Goal: Task Accomplishment & Management: Manage account settings

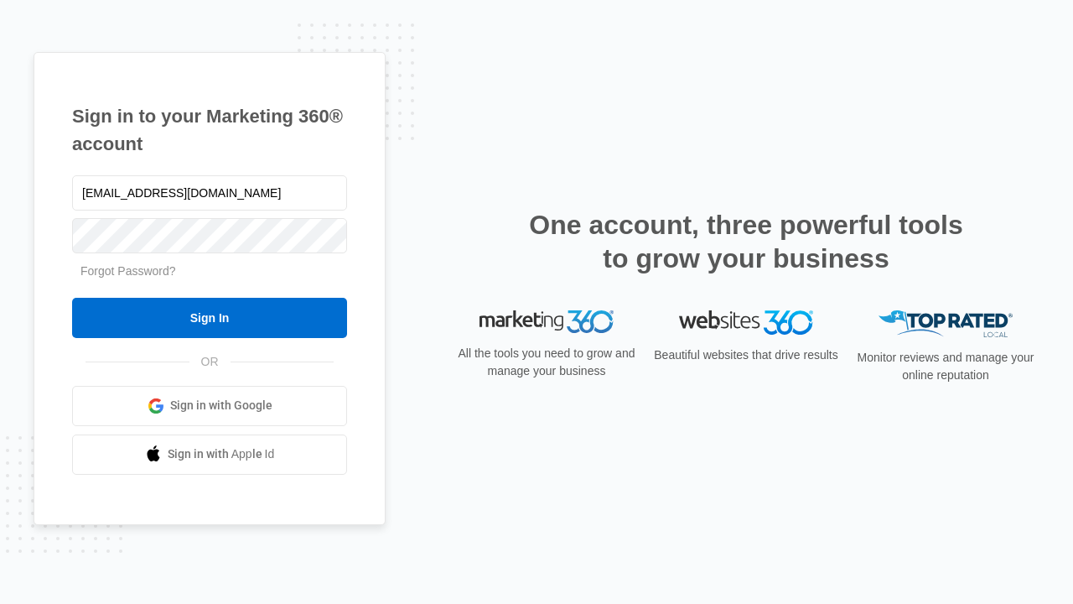
type input "dankie614@gmail.com"
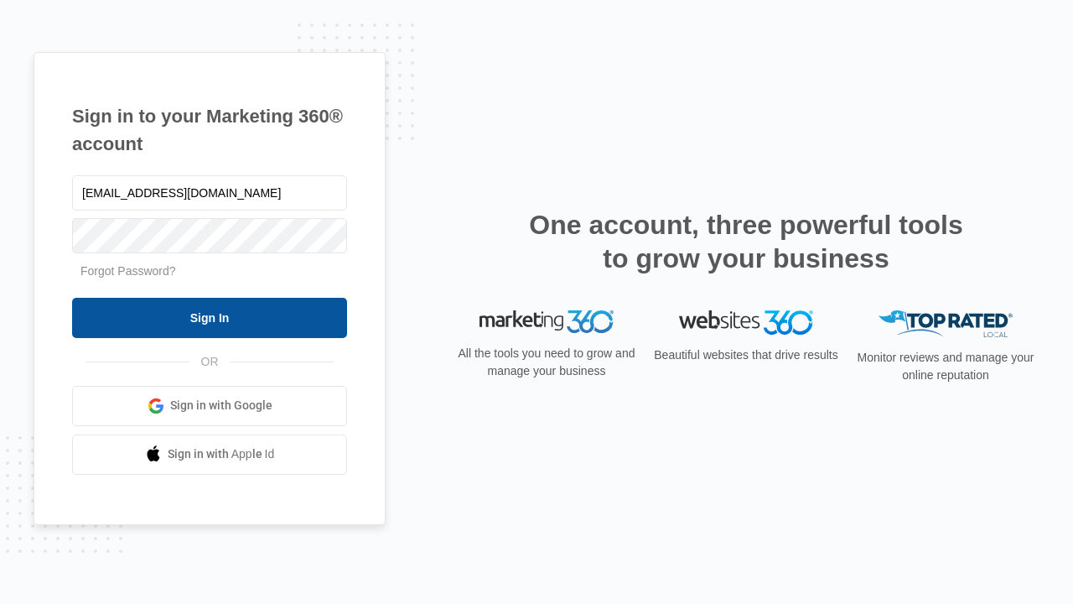
click at [210, 317] on input "Sign In" at bounding box center [209, 318] width 275 height 40
